Goal: Task Accomplishment & Management: Manage account settings

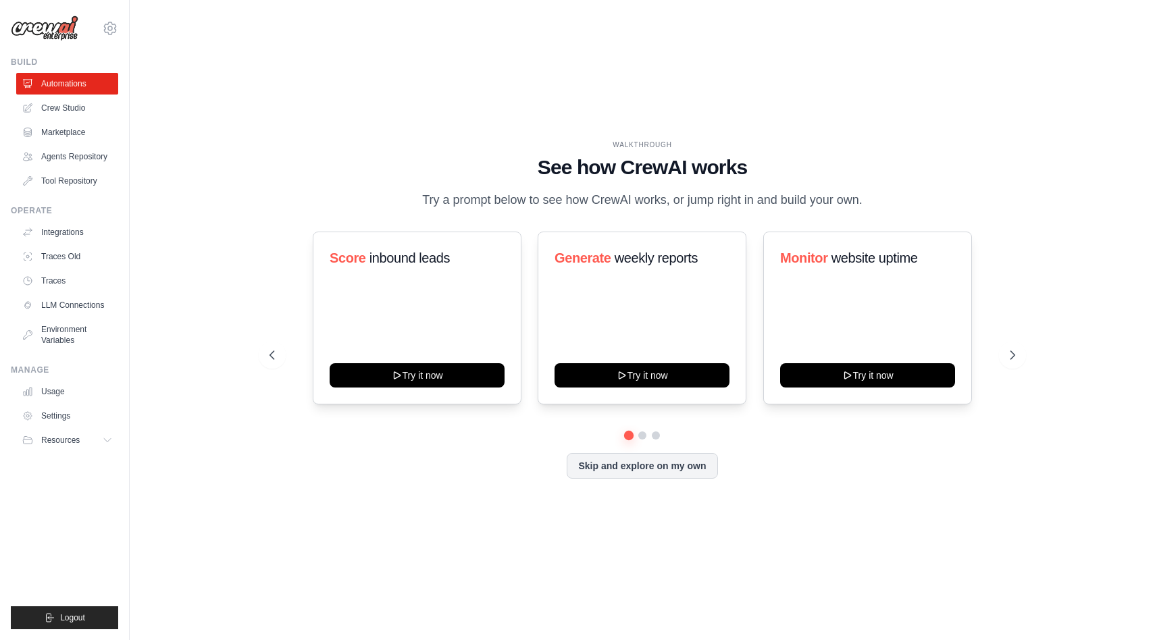
click at [277, 109] on div "WALKTHROUGH See how [PERSON_NAME] works Try a prompt below to see how [PERSON_N…" at bounding box center [642, 320] width 982 height 613
click at [76, 397] on link "Usage" at bounding box center [69, 392] width 102 height 22
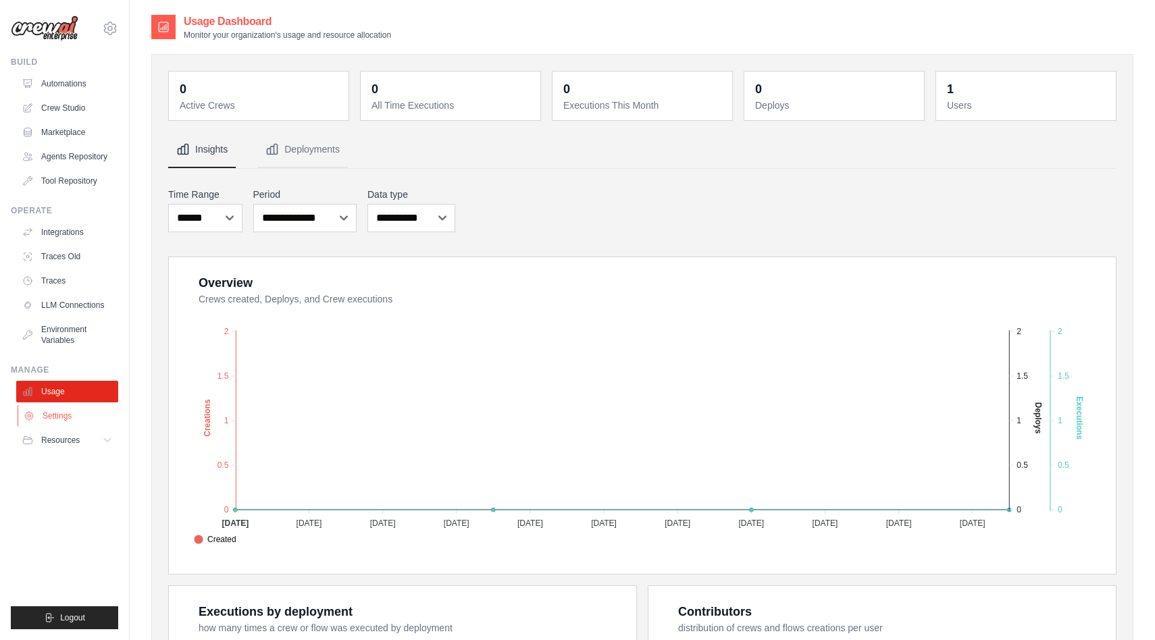
click at [63, 421] on link "Settings" at bounding box center [69, 416] width 102 height 22
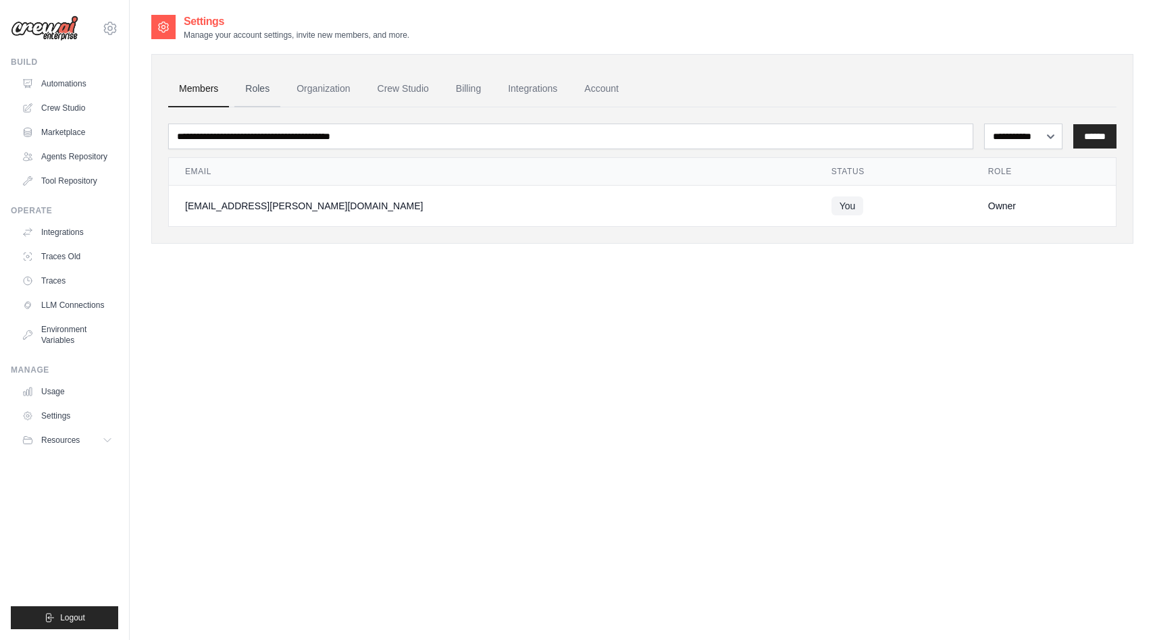
click at [256, 92] on link "Roles" at bounding box center [257, 89] width 46 height 36
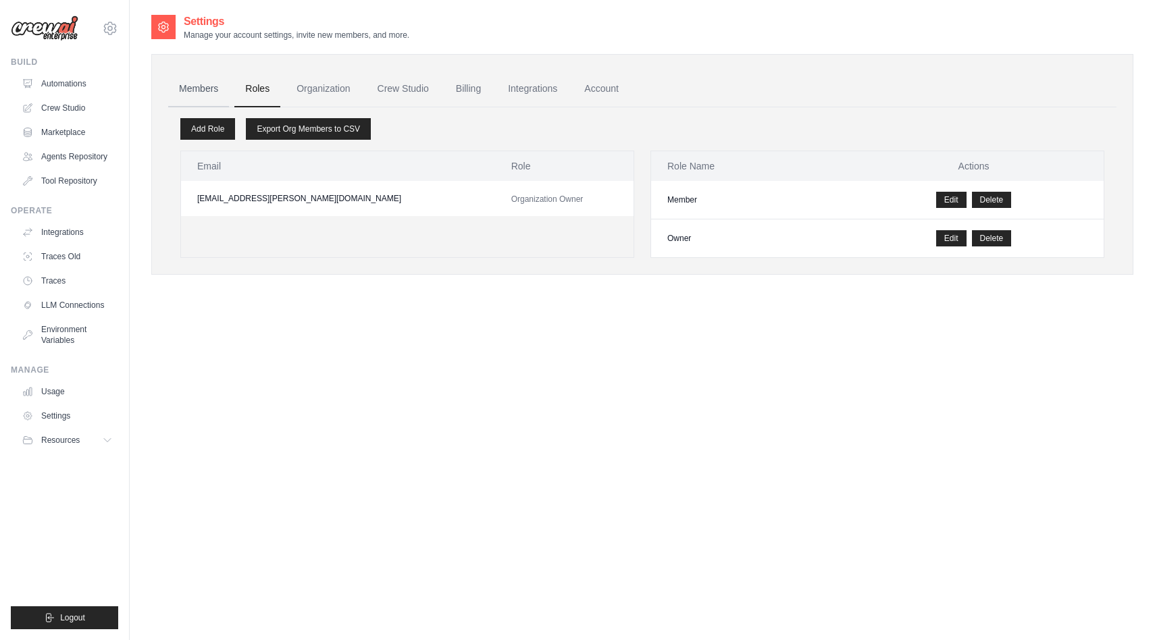
click at [187, 97] on link "Members" at bounding box center [198, 89] width 61 height 36
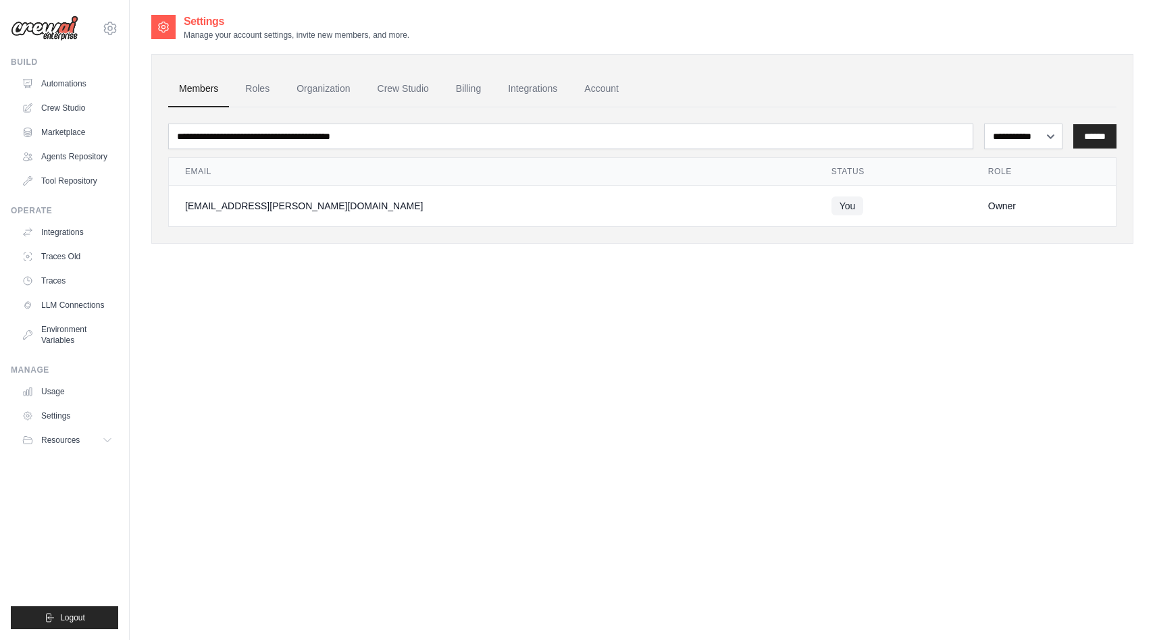
click at [275, 97] on ul "Members Roles Organization Crew Studio Billing Integrations Account" at bounding box center [642, 89] width 948 height 36
click at [67, 84] on link "Automations" at bounding box center [69, 84] width 102 height 22
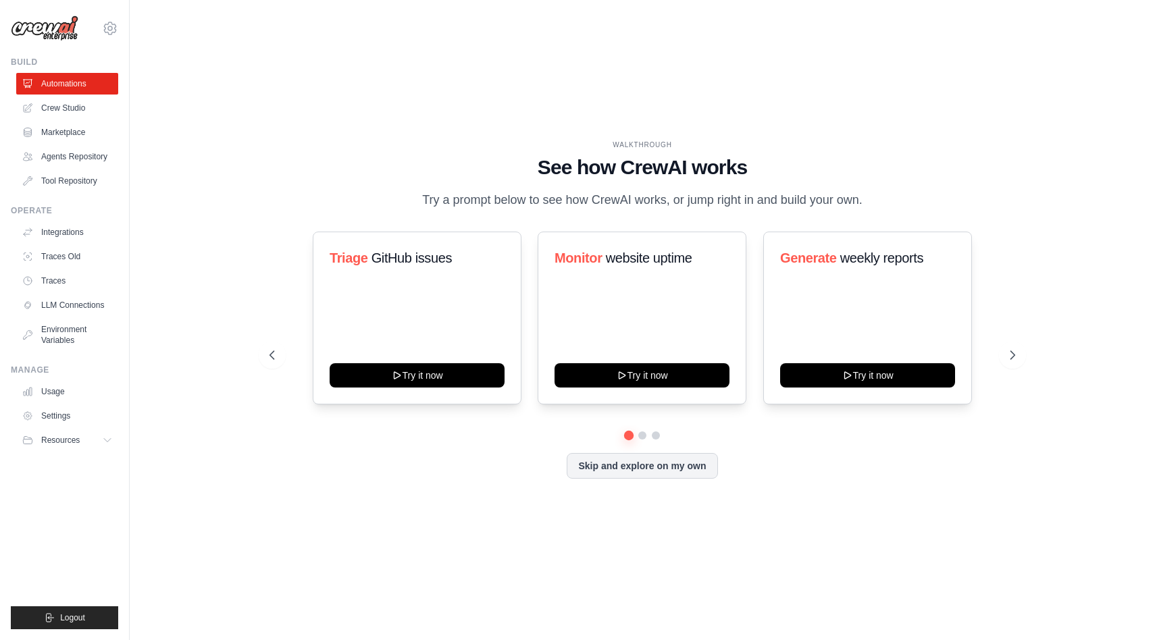
click at [111, 316] on ul "Integrations Traces Old Traces LLM Connections Environment Variables" at bounding box center [67, 287] width 102 height 130
